Goal: Find specific page/section: Find specific page/section

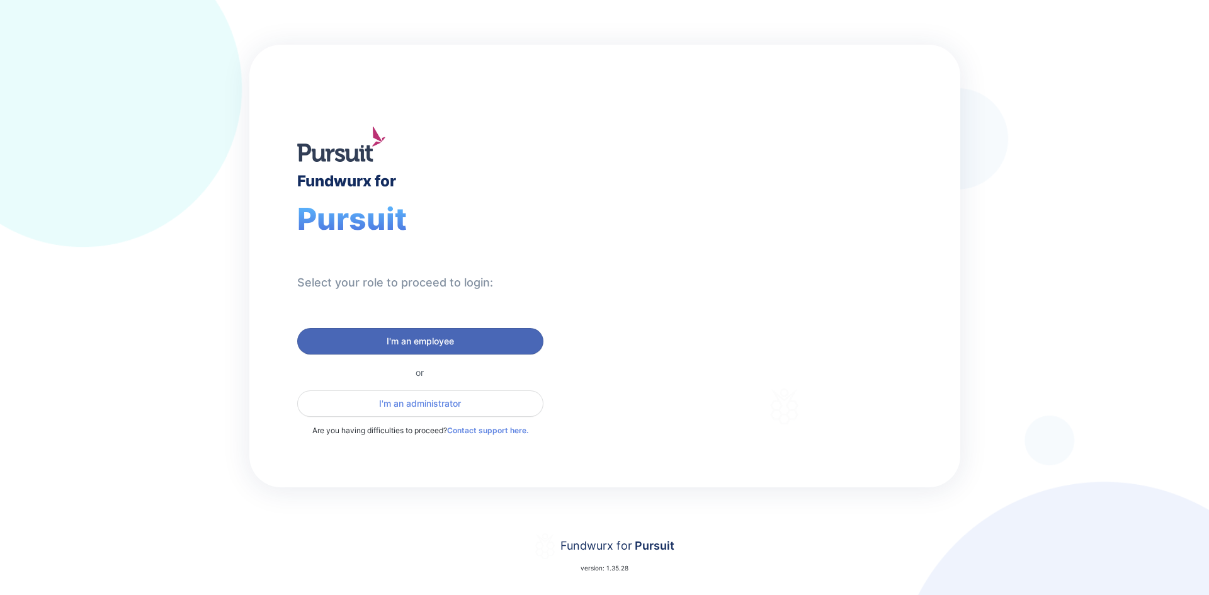
click at [465, 341] on span "I'm an employee" at bounding box center [420, 341] width 230 height 13
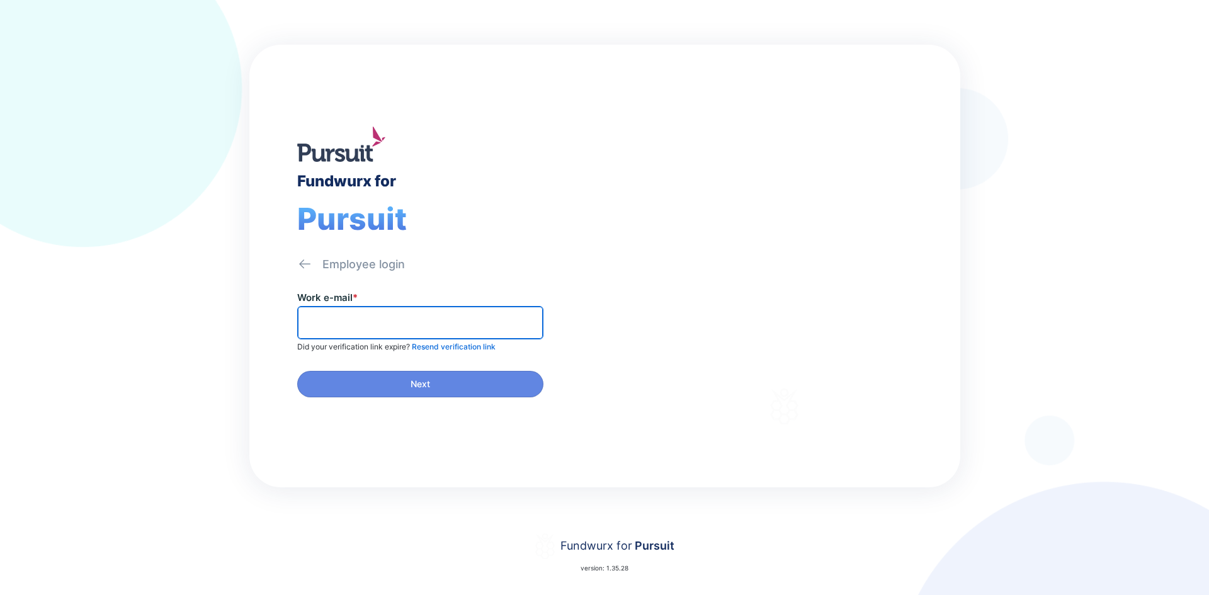
click at [386, 323] on input "text" at bounding box center [420, 323] width 235 height 20
type input "**********"
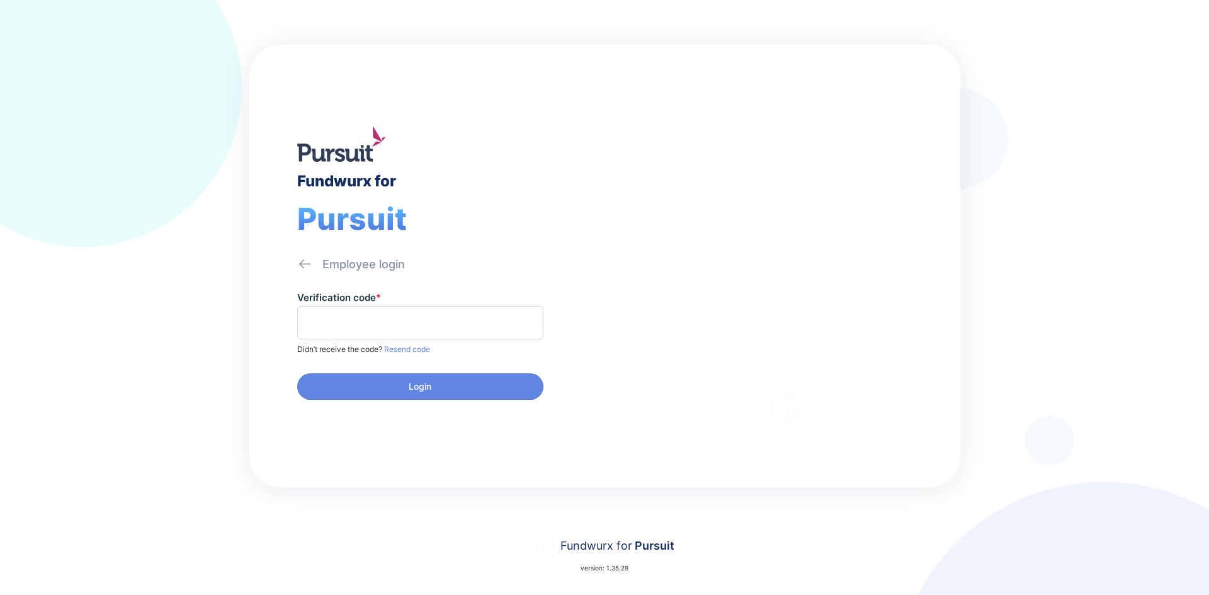
click at [388, 311] on span at bounding box center [420, 322] width 246 height 33
type input "******"
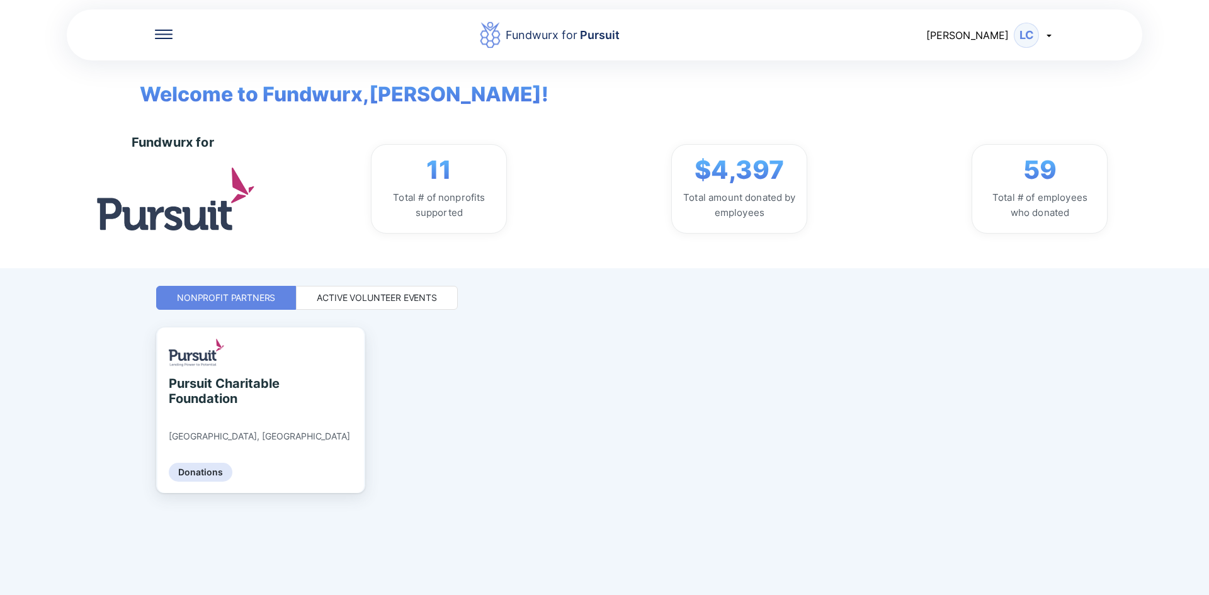
click at [389, 301] on div "Active Volunteer Events" at bounding box center [377, 298] width 120 height 13
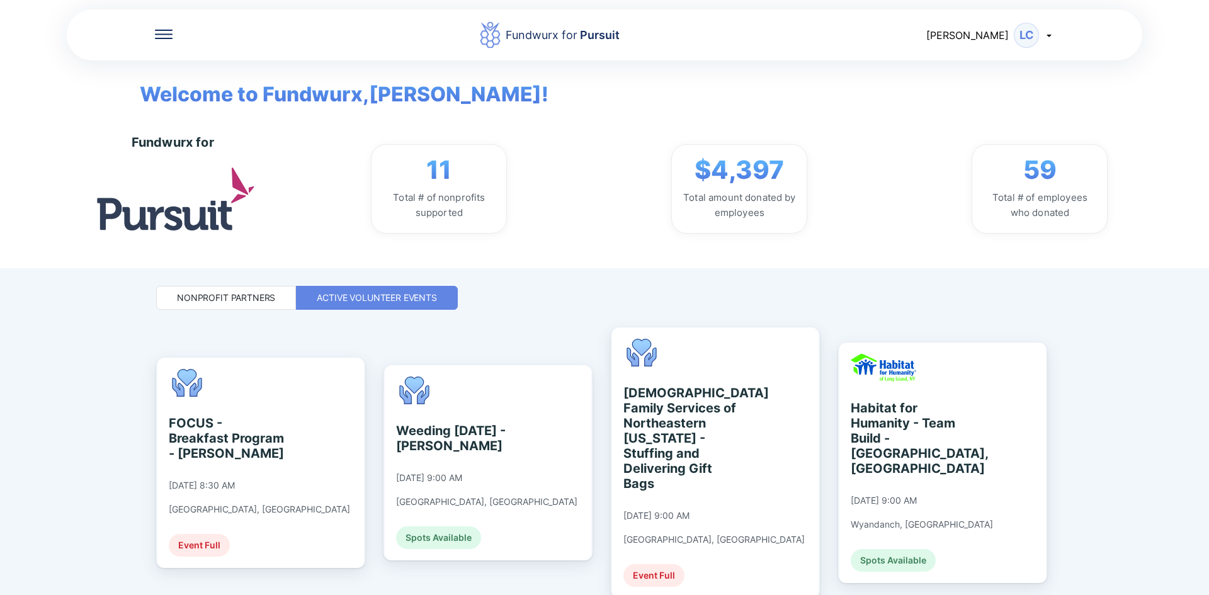
click at [169, 43] on div "Fundwurx for Pursuit Louis LC" at bounding box center [605, 35] width 1076 height 54
click at [167, 35] on icon at bounding box center [164, 34] width 18 height 9
click at [202, 75] on div "Home" at bounding box center [204, 75] width 28 height 13
click at [224, 69] on div "Home" at bounding box center [247, 74] width 184 height 35
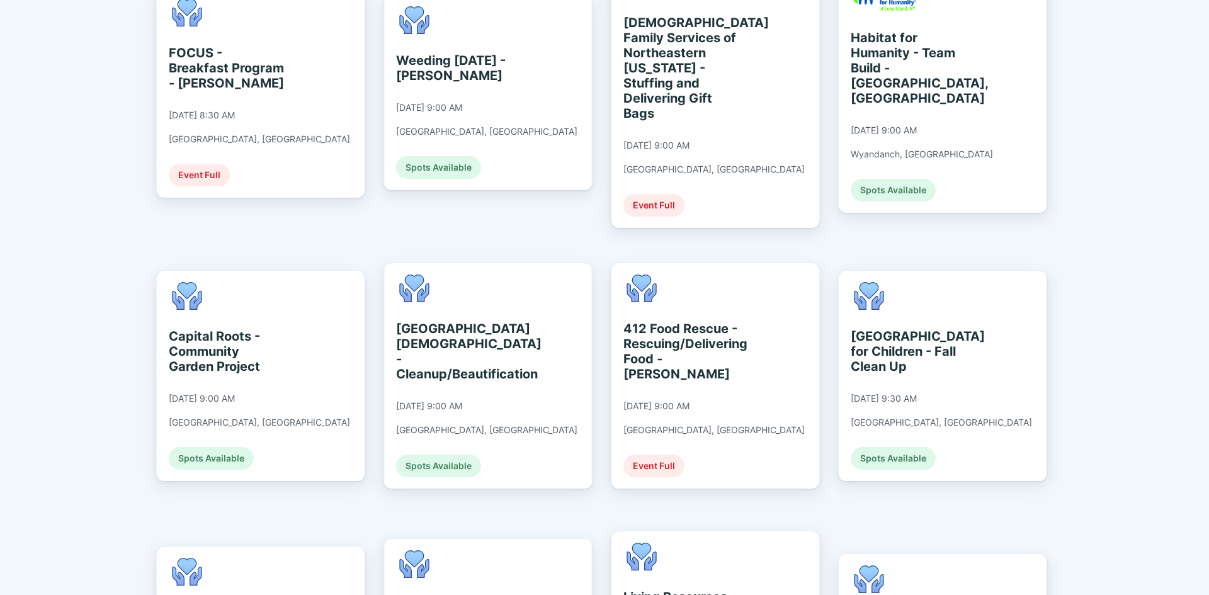
scroll to position [441, 0]
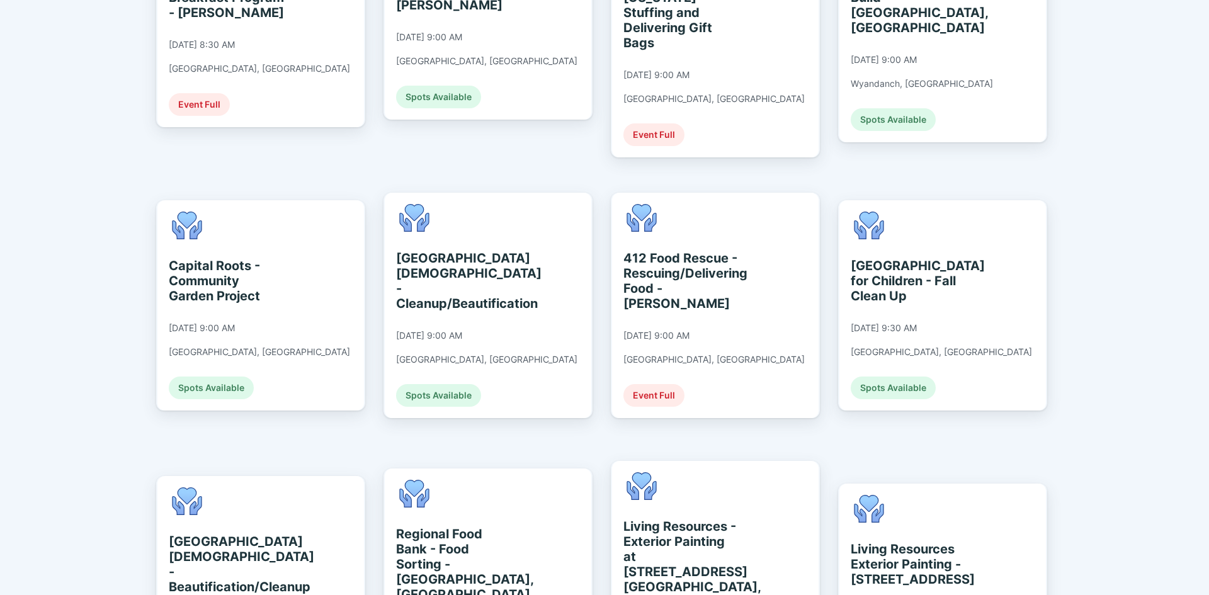
click at [1120, 323] on div "Home Donations Fundwurx for Pursuit Louis LC Welcome to Fundwurx, [PERSON_NAME]…" at bounding box center [604, 297] width 1209 height 595
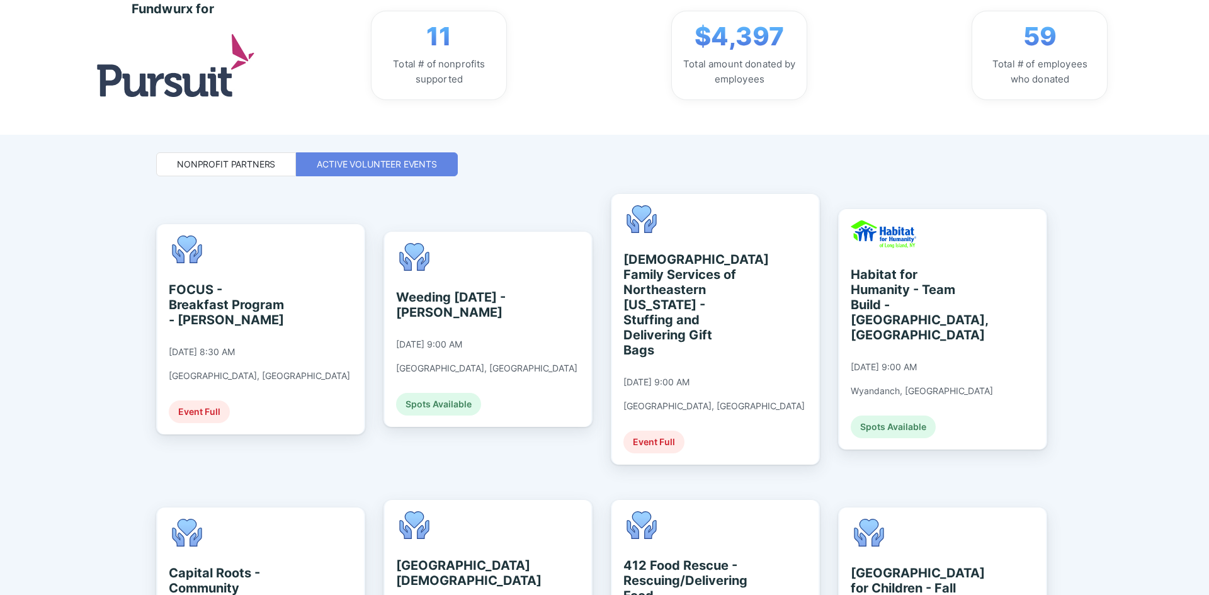
click at [210, 162] on div "Nonprofit Partners" at bounding box center [226, 164] width 98 height 13
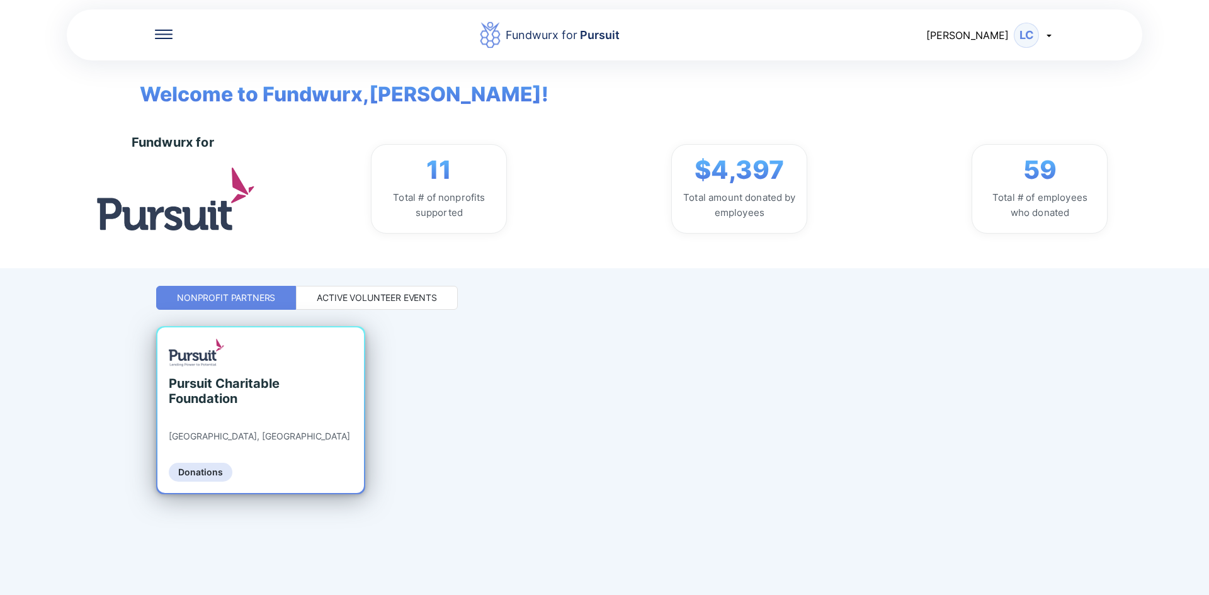
click at [232, 389] on div "Pursuit Charitable Foundation" at bounding box center [226, 391] width 115 height 30
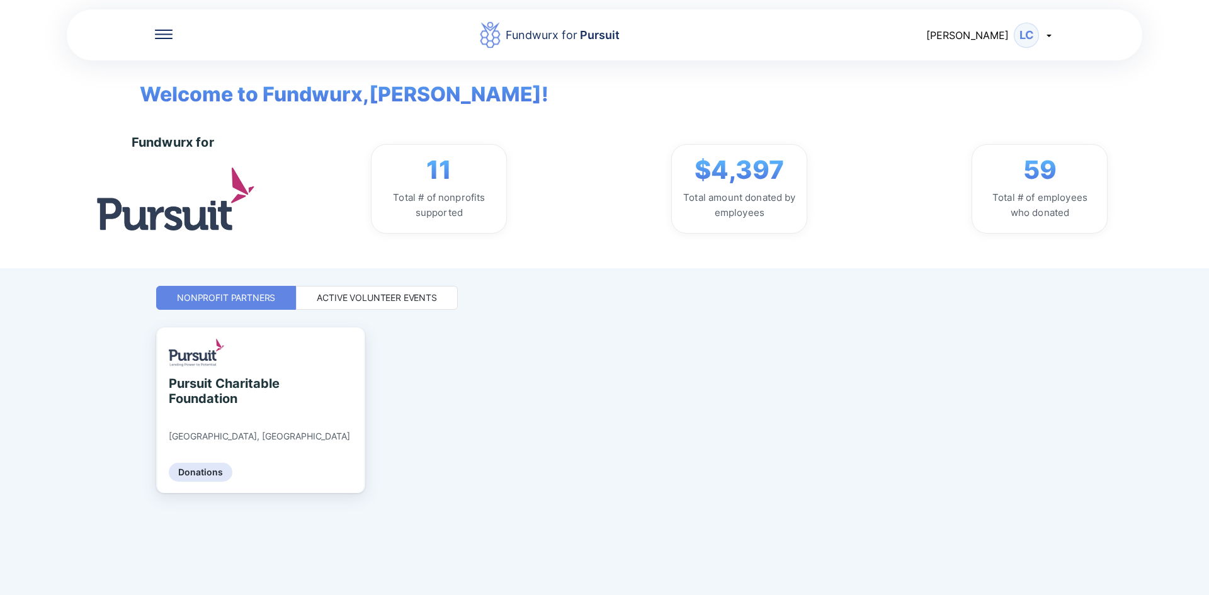
click at [380, 305] on div "Active Volunteer Events" at bounding box center [377, 298] width 162 height 24
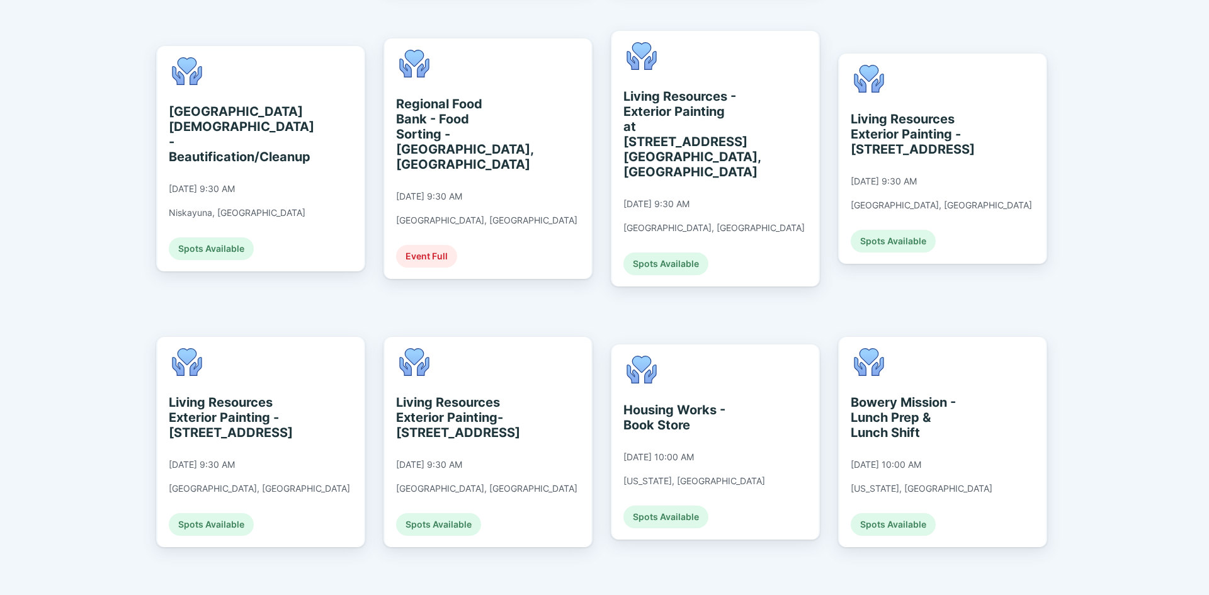
scroll to position [882, 0]
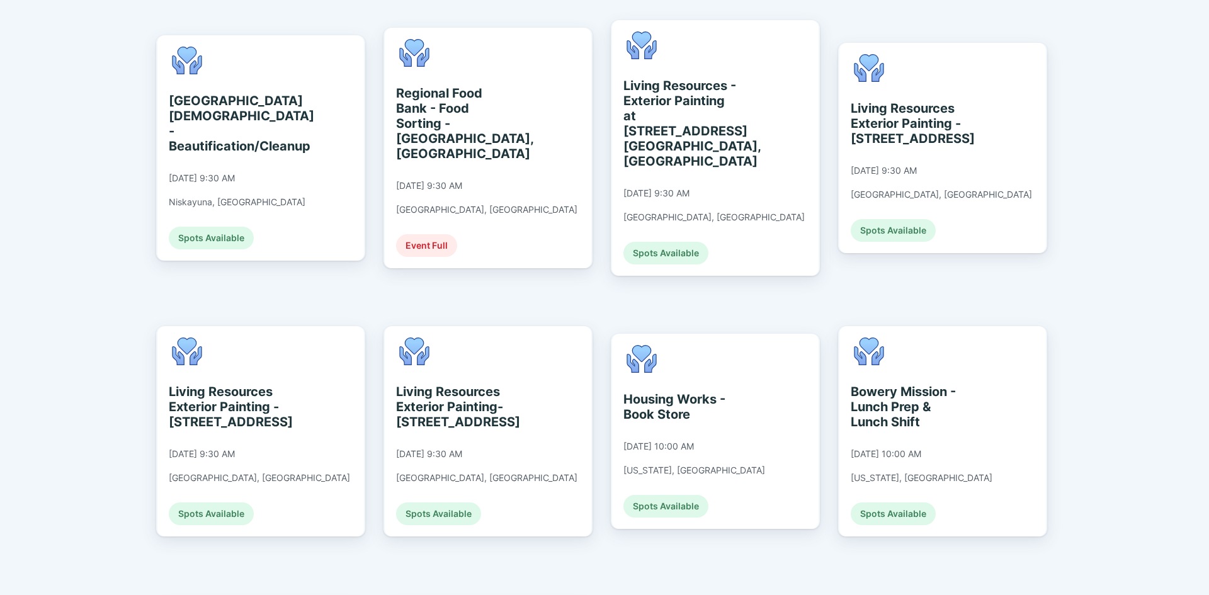
click at [1123, 241] on div "Fundwurx for Pursuit Louis LC Welcome to Fundwurx, Louis ! Fundwurx for 11 Tota…" at bounding box center [604, 297] width 1209 height 595
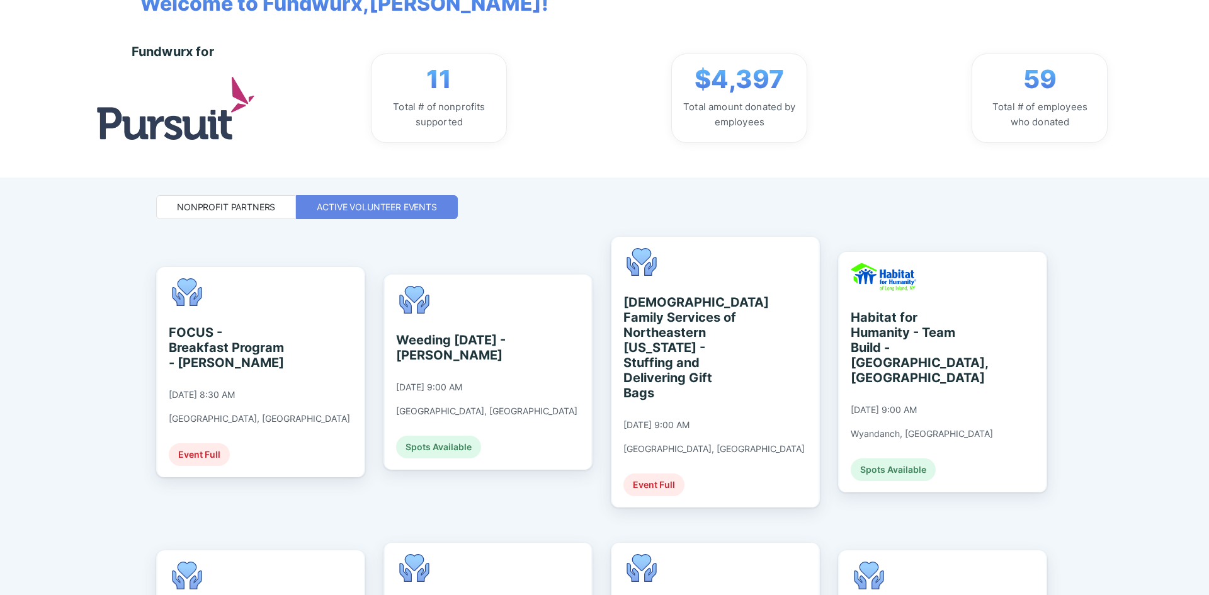
scroll to position [0, 0]
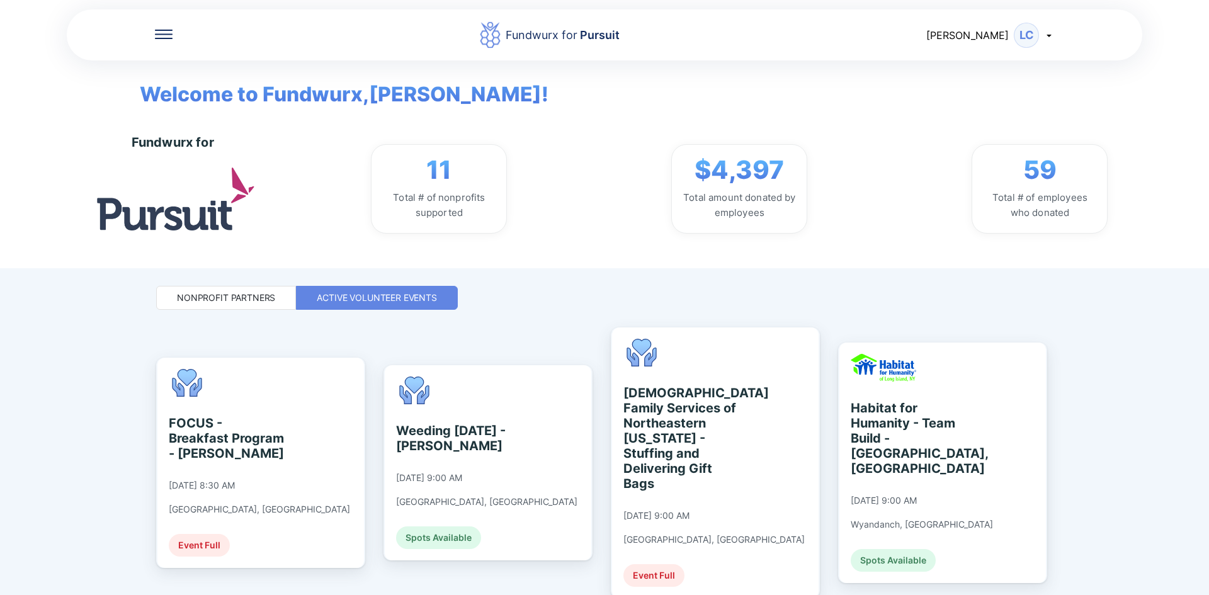
click at [1047, 36] on icon at bounding box center [1049, 35] width 10 height 10
click at [991, 65] on div "My profile" at bounding box center [981, 67] width 48 height 13
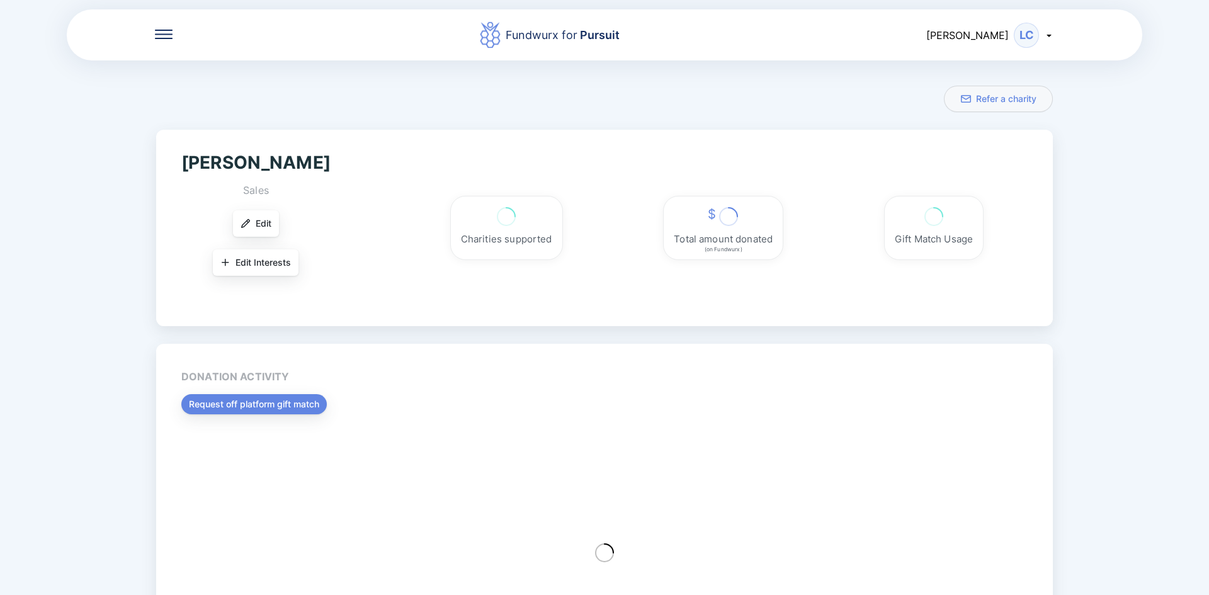
scroll to position [86, 0]
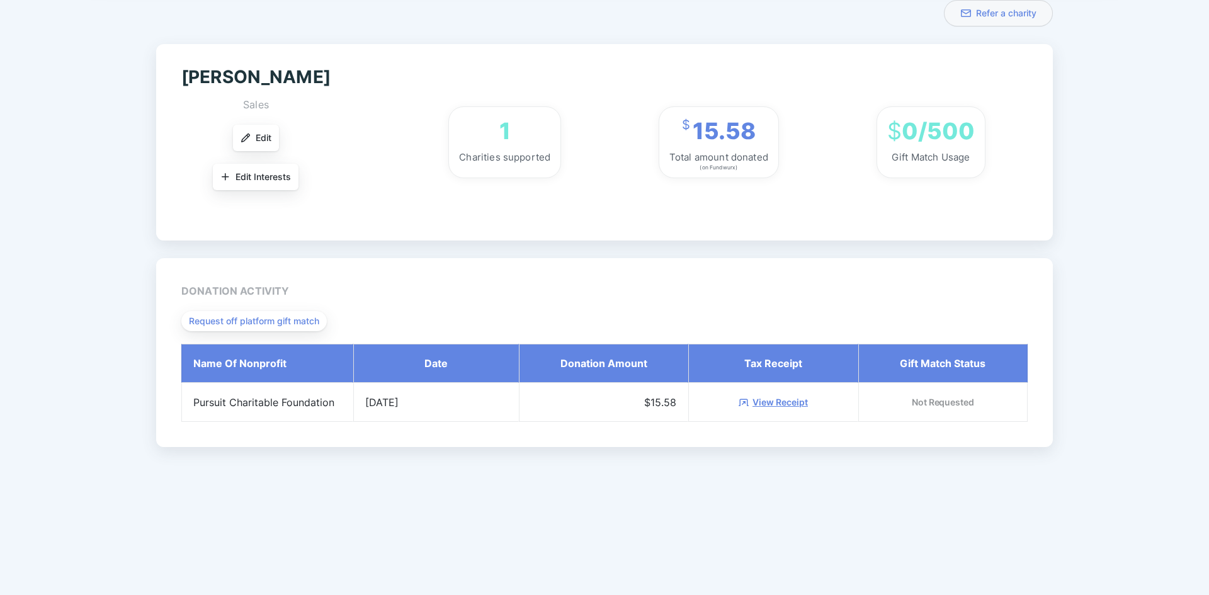
click at [788, 401] on link "View Receipt" at bounding box center [780, 402] width 55 height 13
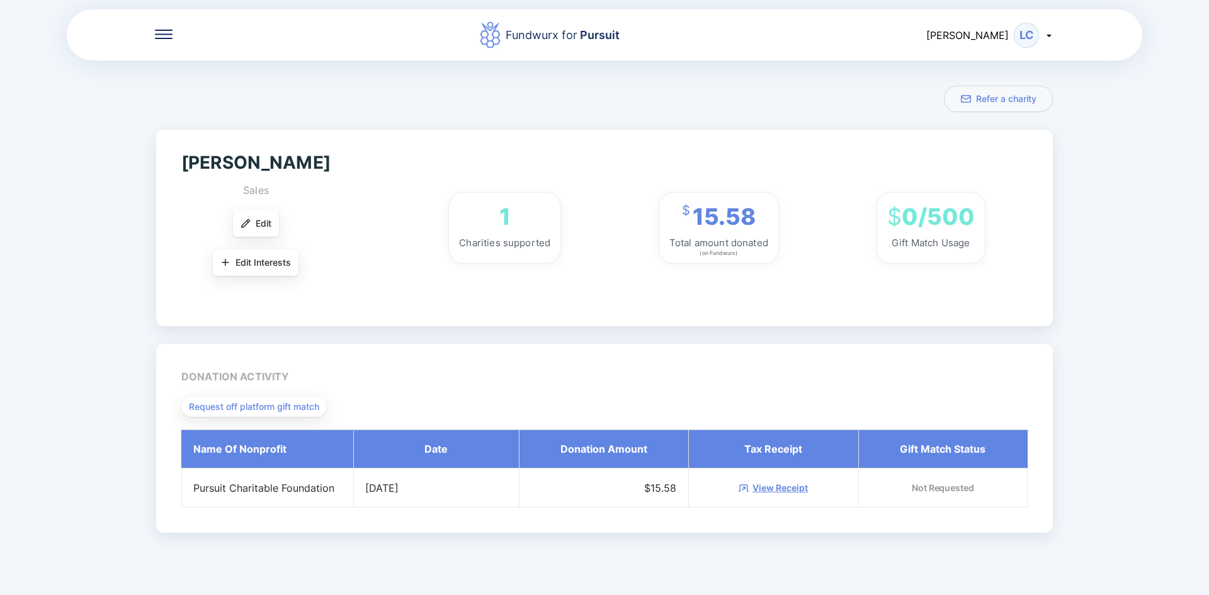
scroll to position [86, 0]
